Goal: Task Accomplishment & Management: Manage account settings

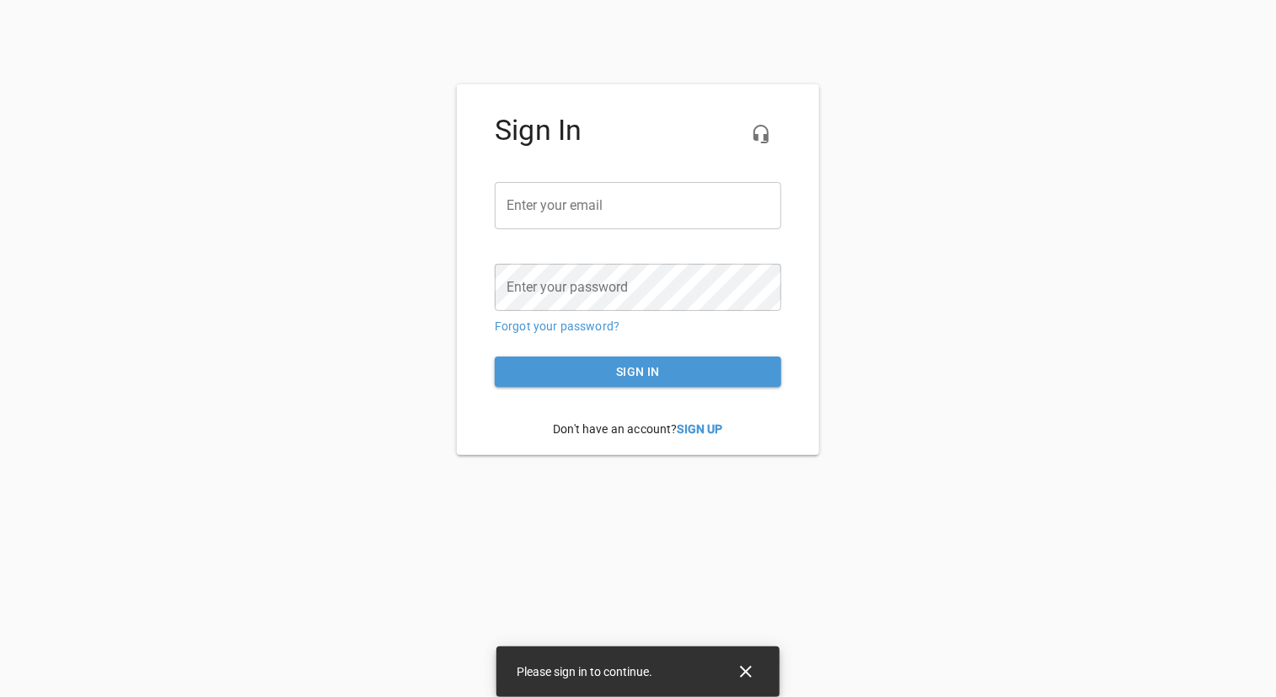
click at [524, 214] on input "email" at bounding box center [638, 205] width 287 height 47
click at [745, 668] on icon "Close" at bounding box center [746, 672] width 20 height 20
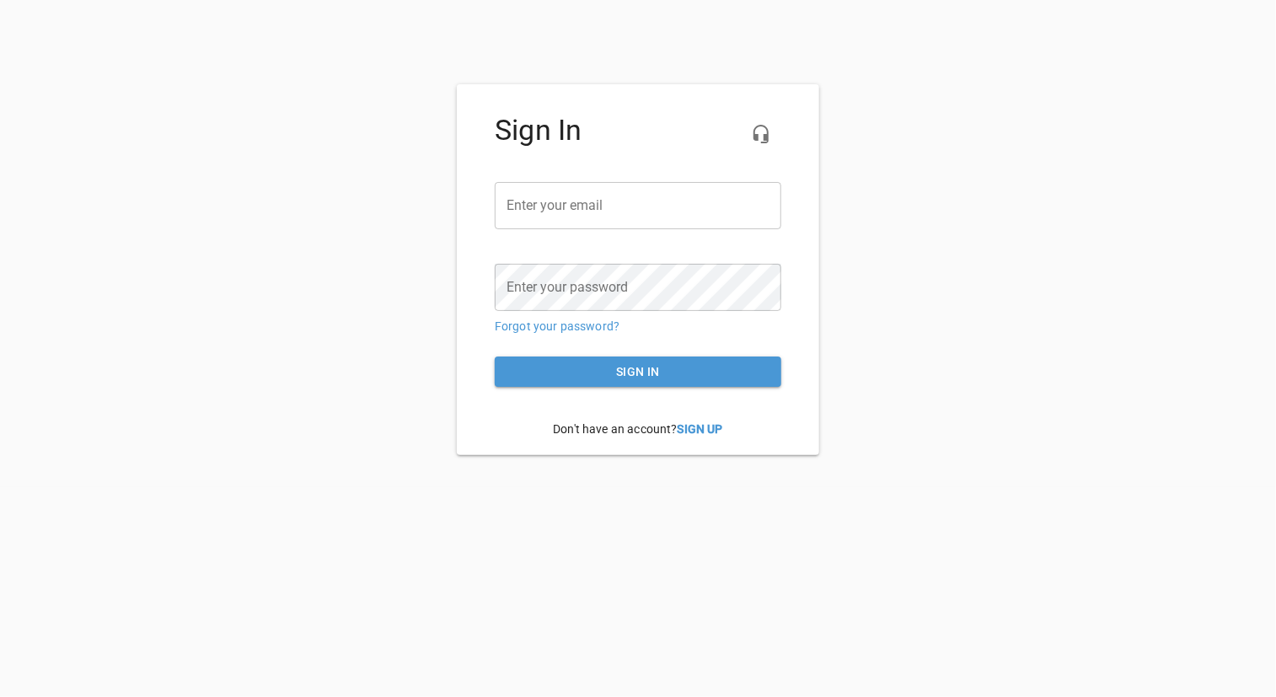
click at [592, 203] on input "email" at bounding box center [638, 205] width 287 height 47
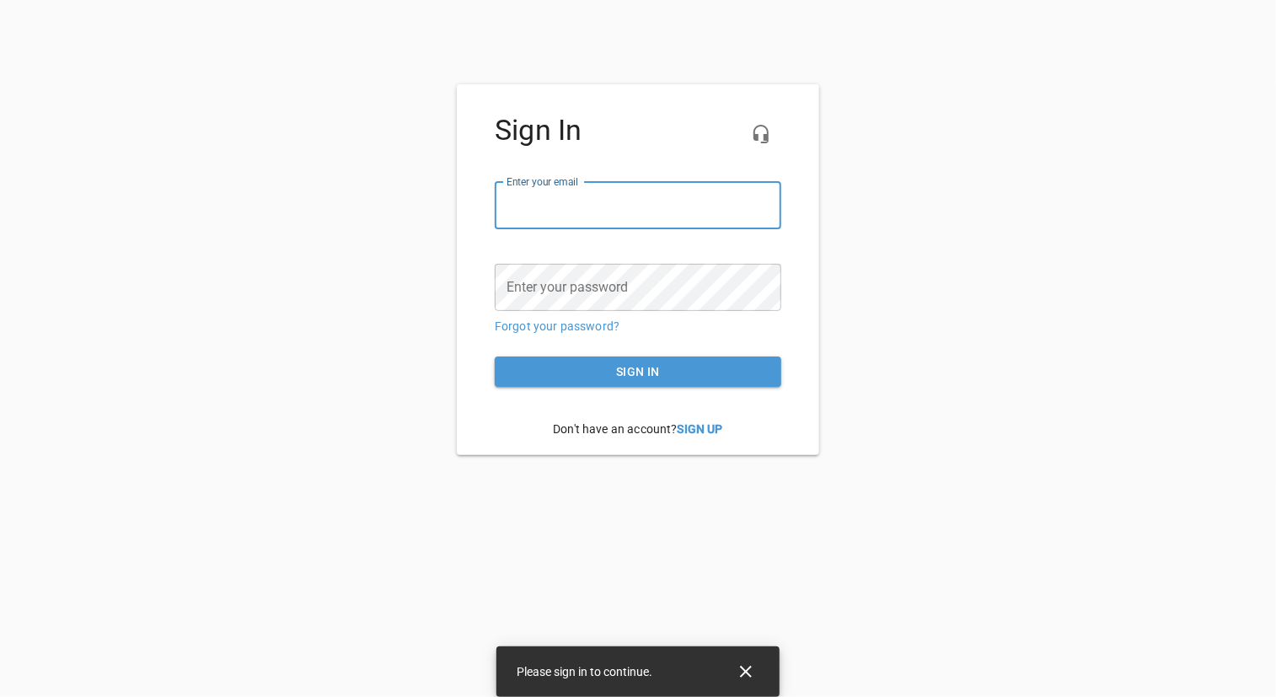
click at [511, 201] on input "email" at bounding box center [638, 205] width 287 height 47
type input "a"
